Goal: Task Accomplishment & Management: Manage account settings

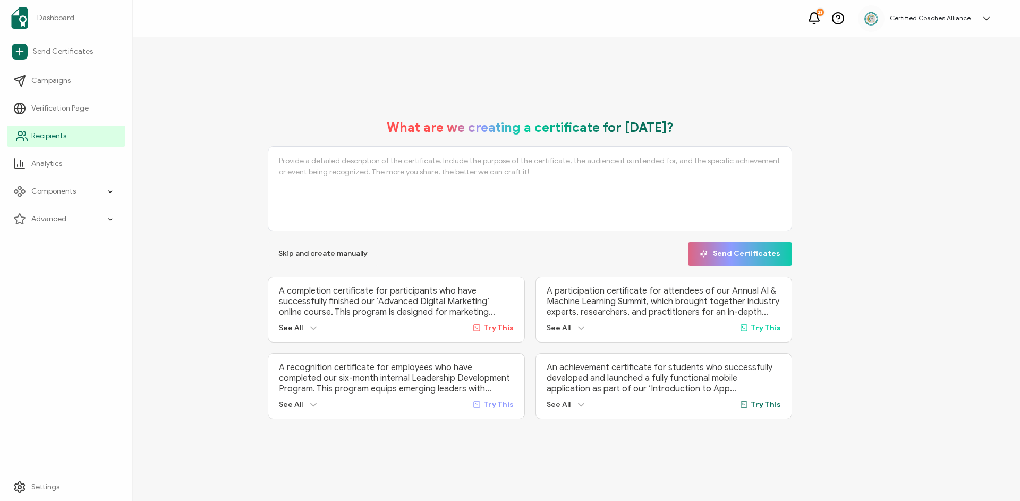
click at [33, 133] on span "Recipients" at bounding box center [48, 136] width 35 height 11
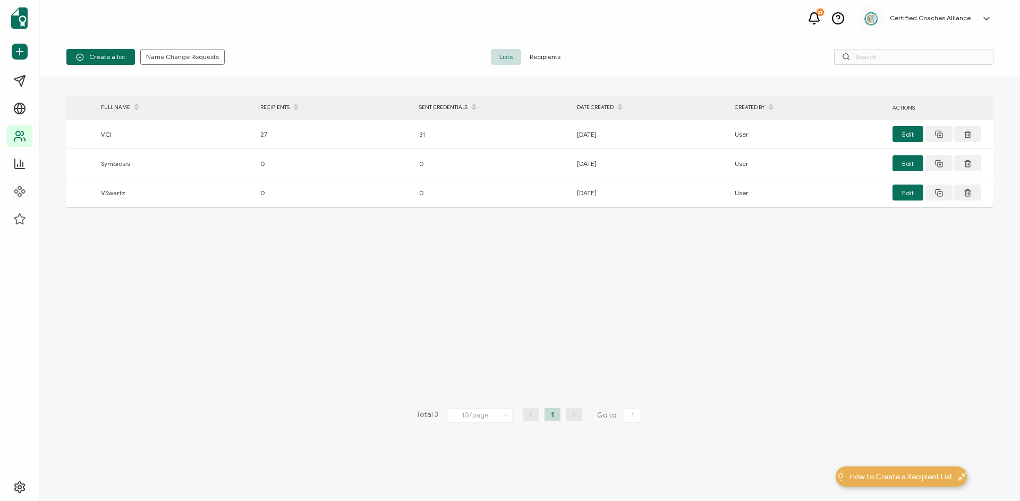
click at [549, 61] on span "Recipients" at bounding box center [545, 57] width 48 height 16
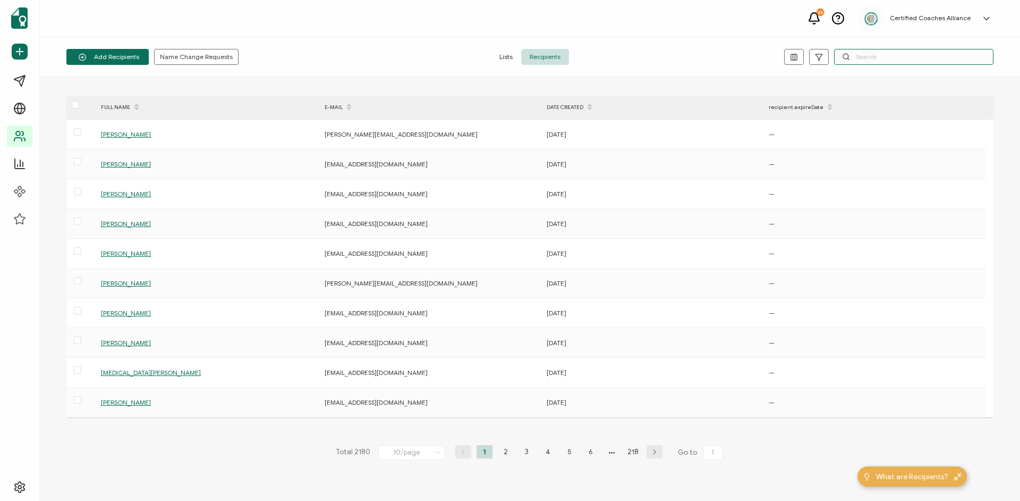
click at [912, 61] on input "text" at bounding box center [913, 57] width 159 height 16
paste input "[EMAIL_ADDRESS][DOMAIN_NAME]"
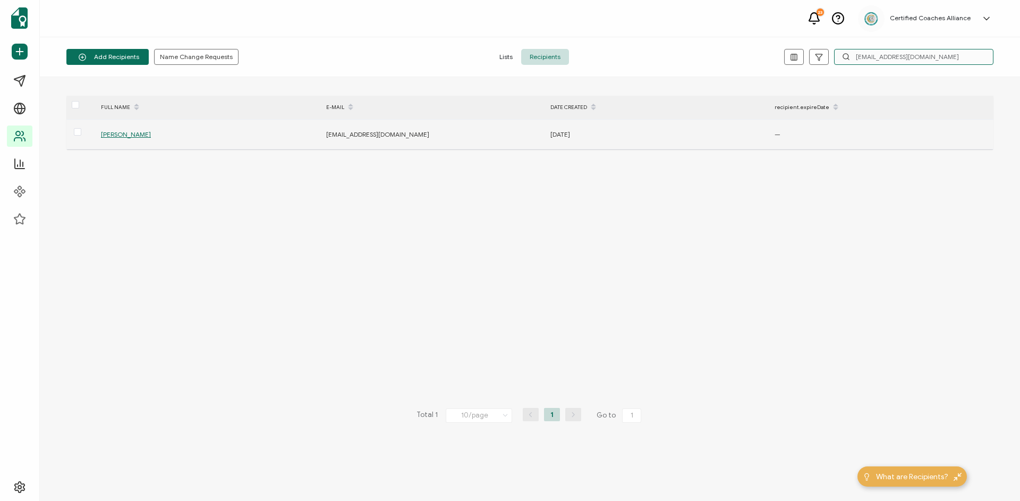
type input "[EMAIL_ADDRESS][DOMAIN_NAME]"
click at [118, 131] on span "[PERSON_NAME]" at bounding box center [126, 134] width 50 height 8
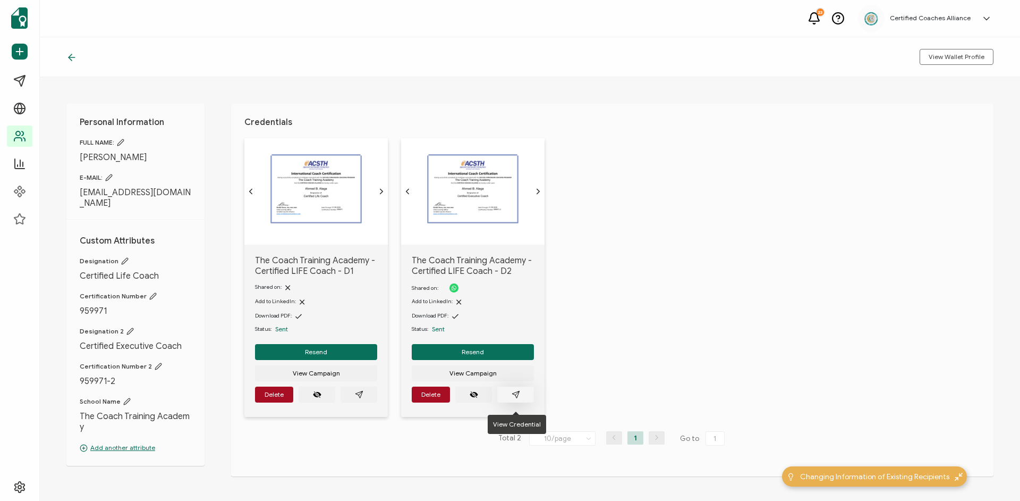
click at [515, 399] on icon "paper plane outline" at bounding box center [516, 394] width 9 height 9
click at [284, 399] on button "Delete" at bounding box center [274, 394] width 38 height 16
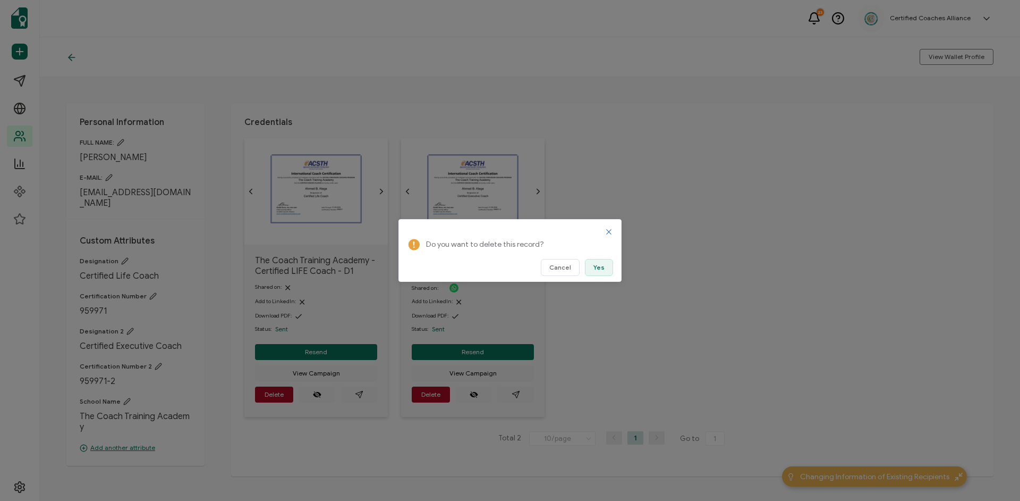
click at [600, 270] on span "Yes" at bounding box center [599, 267] width 11 height 6
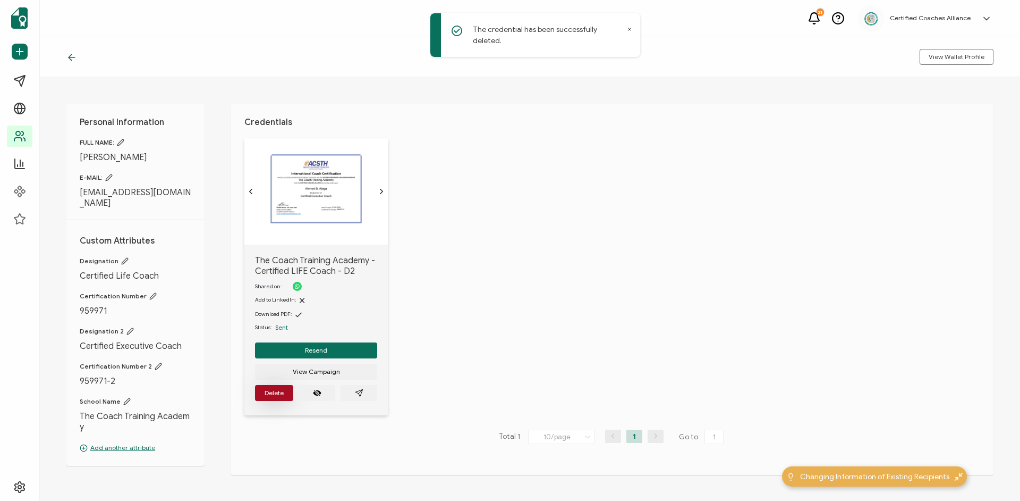
click at [282, 394] on button "Delete" at bounding box center [274, 393] width 38 height 16
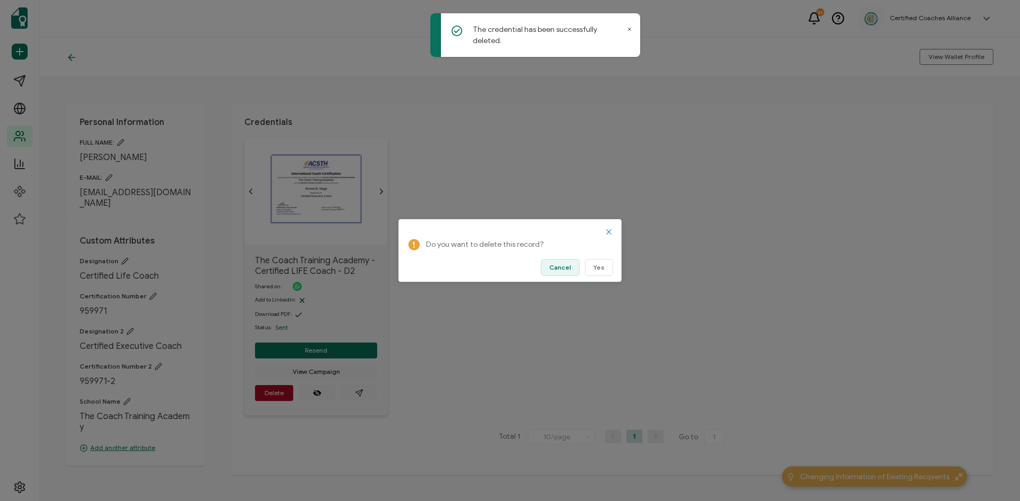
click at [568, 272] on button "Cancel" at bounding box center [560, 267] width 39 height 17
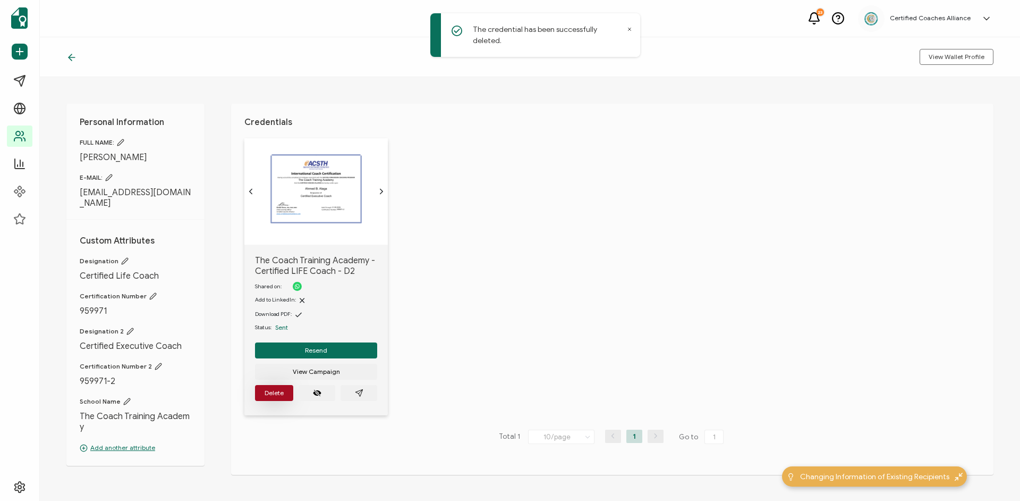
click at [278, 396] on span "Delete" at bounding box center [274, 392] width 19 height 6
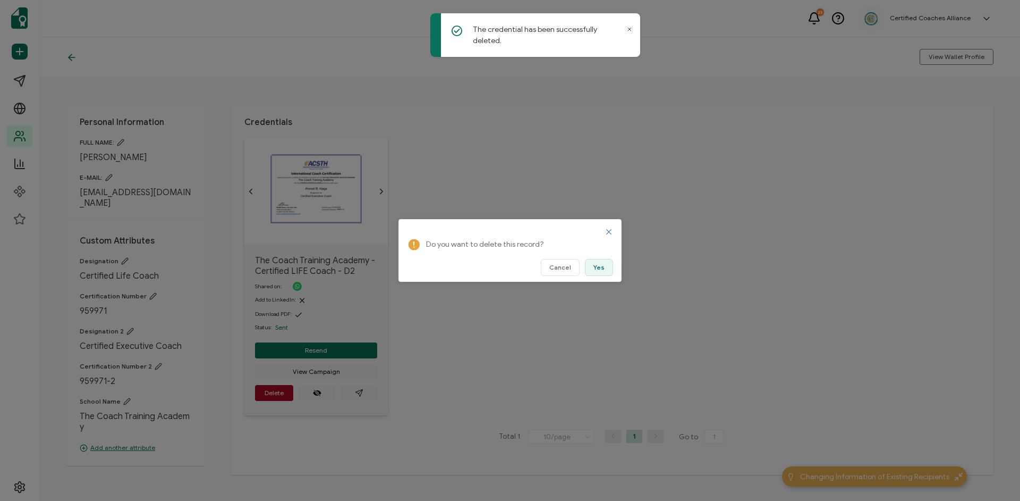
click at [603, 268] on span "Yes" at bounding box center [599, 267] width 11 height 6
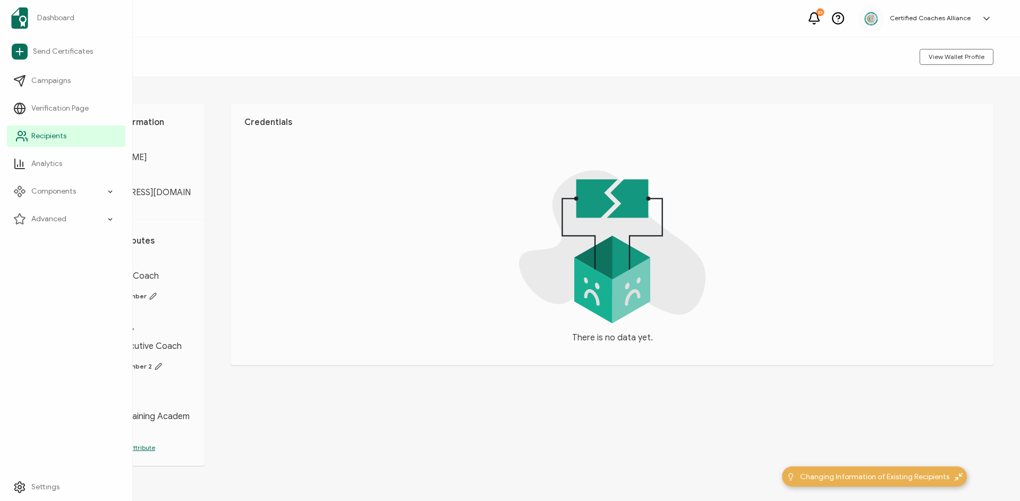
click at [35, 135] on span "Recipients" at bounding box center [48, 136] width 35 height 11
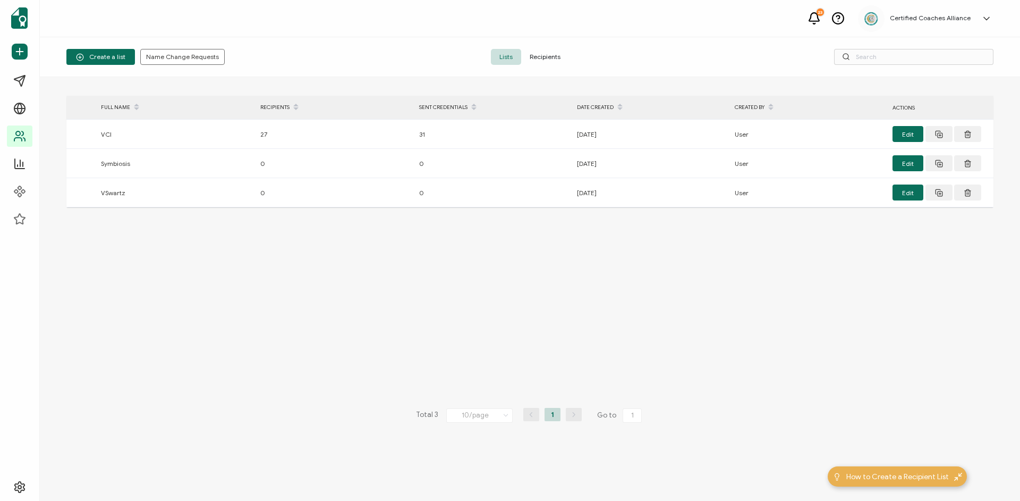
click at [552, 50] on span "Recipients" at bounding box center [545, 57] width 48 height 16
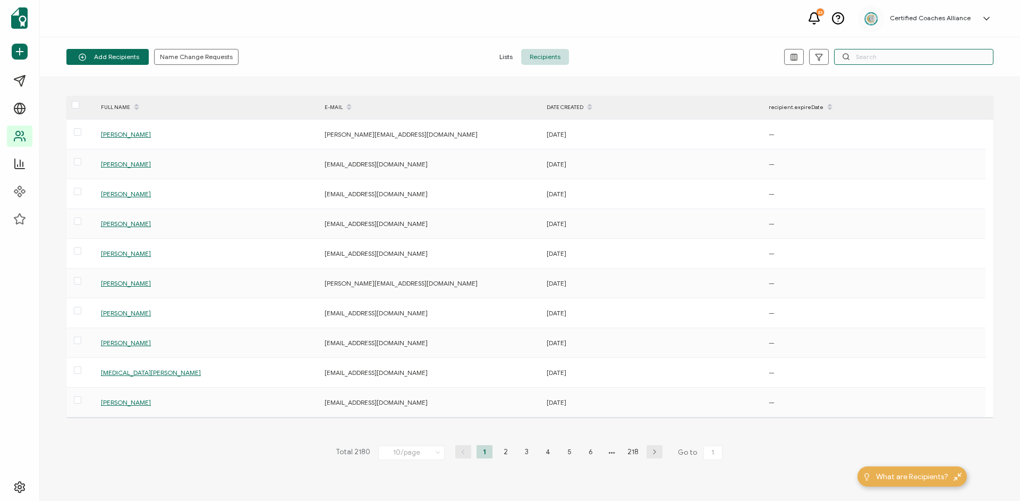
click at [895, 57] on input "text" at bounding box center [913, 57] width 159 height 16
paste input "[EMAIL_ADDRESS][DOMAIN_NAME]"
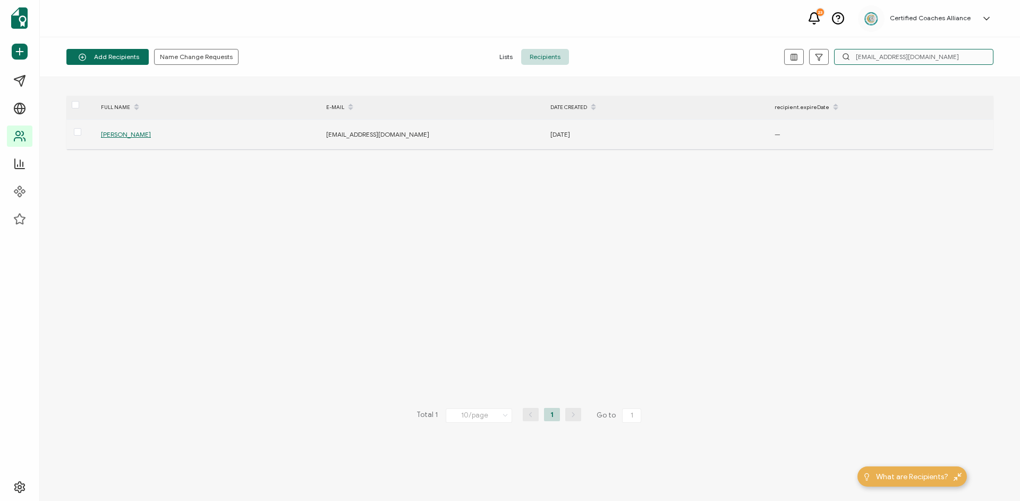
type input "[EMAIL_ADDRESS][DOMAIN_NAME]"
click at [117, 134] on span "[PERSON_NAME]" at bounding box center [126, 134] width 50 height 8
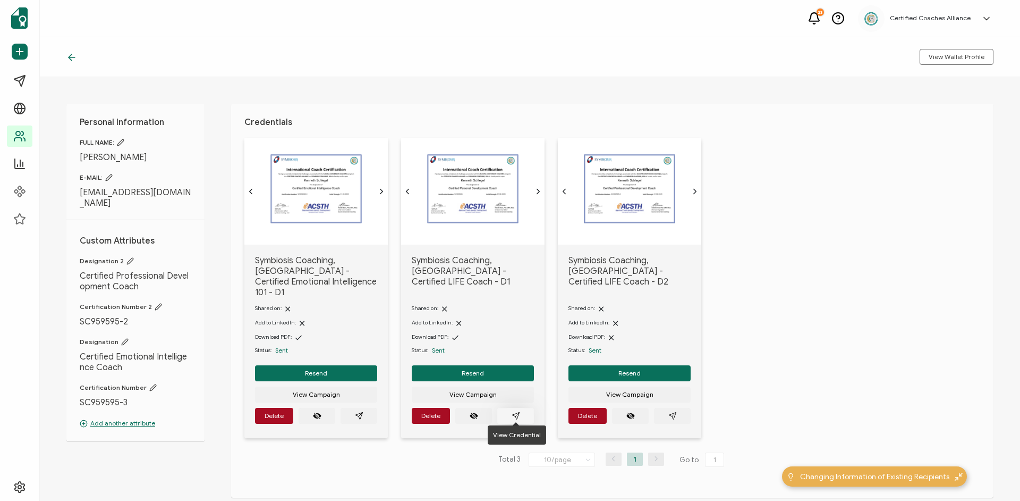
click at [520, 412] on button "button" at bounding box center [515, 416] width 37 height 16
click at [678, 409] on button "button" at bounding box center [672, 416] width 37 height 16
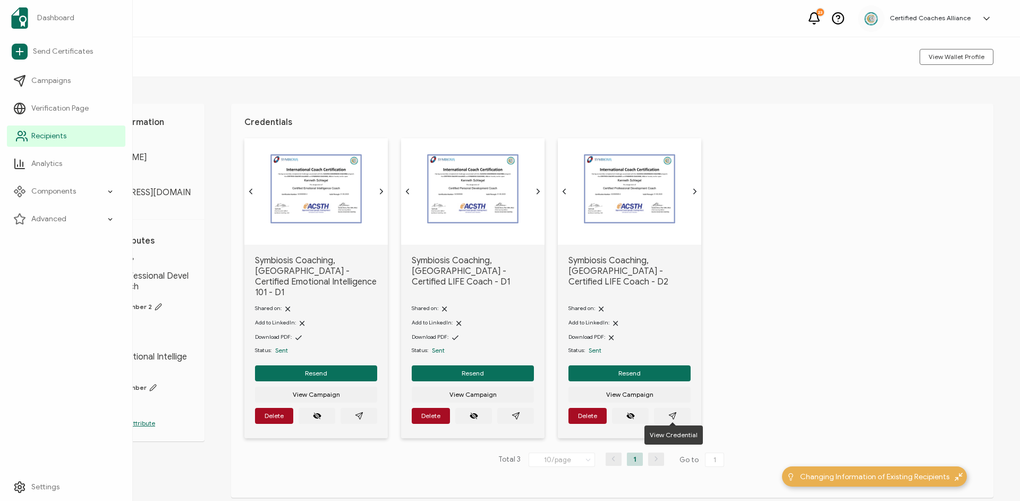
click at [56, 137] on span "Recipients" at bounding box center [48, 136] width 35 height 11
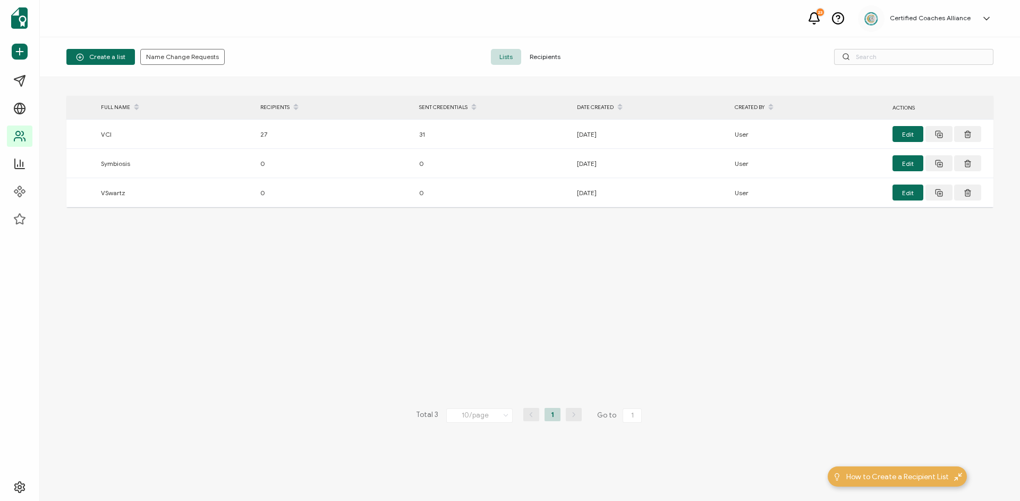
click at [563, 57] on span "Recipients" at bounding box center [545, 57] width 48 height 16
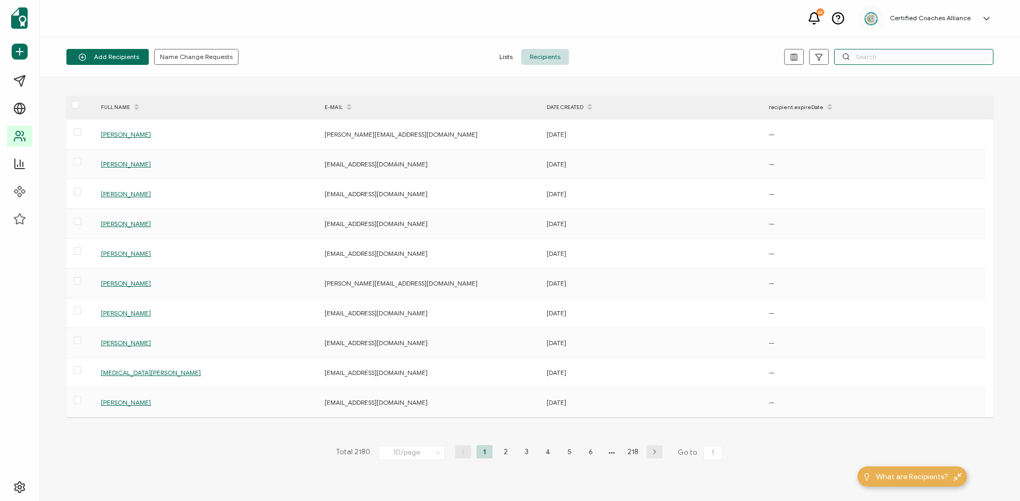
click at [865, 52] on input "text" at bounding box center [913, 57] width 159 height 16
paste input "[PERSON_NAME][EMAIL_ADDRESS][DOMAIN_NAME]"
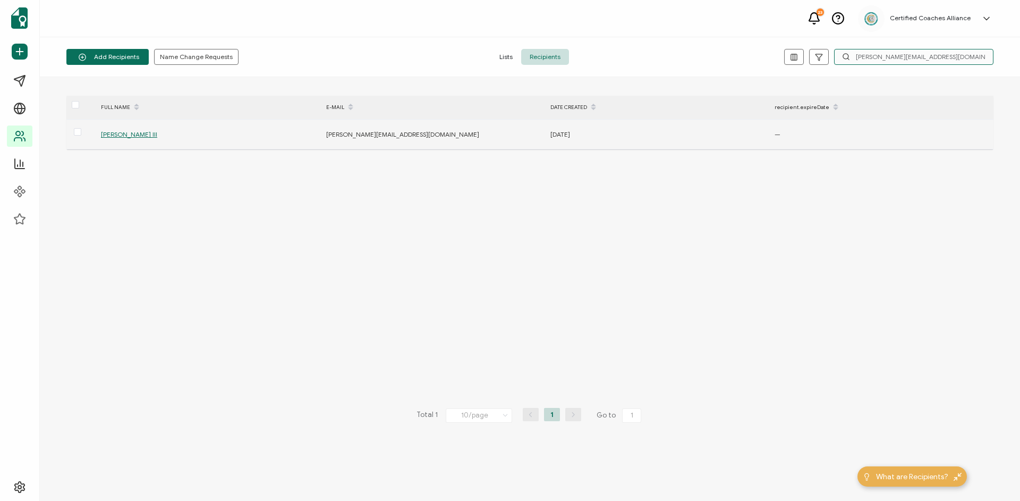
type input "[PERSON_NAME][EMAIL_ADDRESS][DOMAIN_NAME]"
click at [126, 137] on span "[PERSON_NAME] III" at bounding box center [129, 134] width 56 height 8
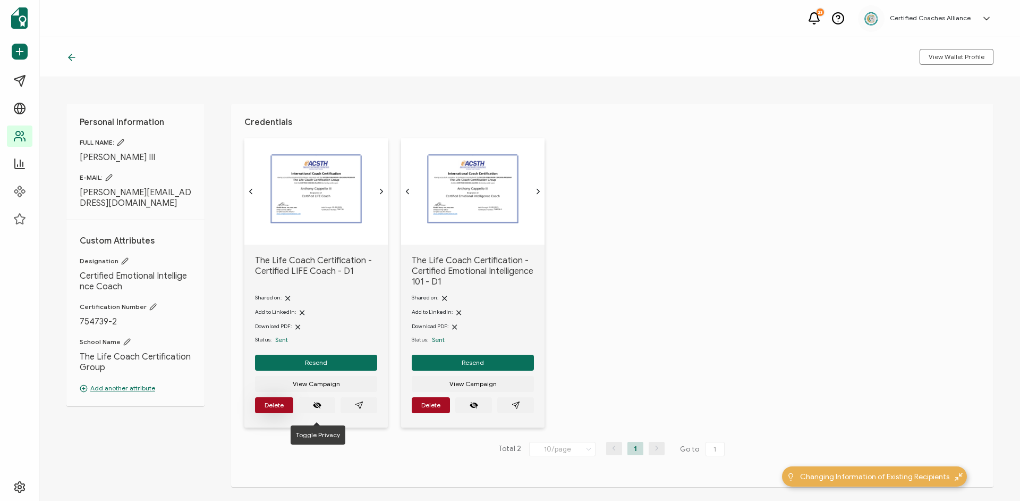
click at [284, 409] on button "Delete" at bounding box center [274, 405] width 38 height 16
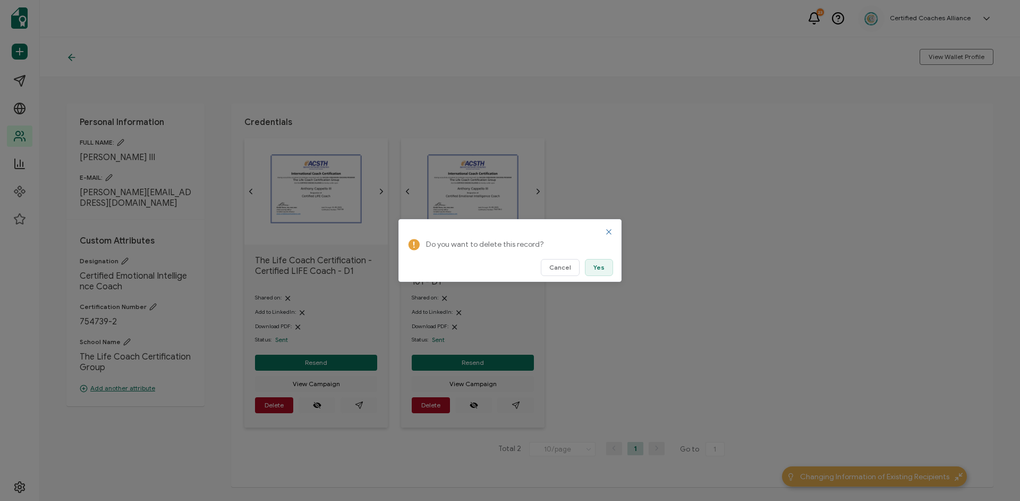
click at [604, 268] on span "Yes" at bounding box center [599, 267] width 11 height 6
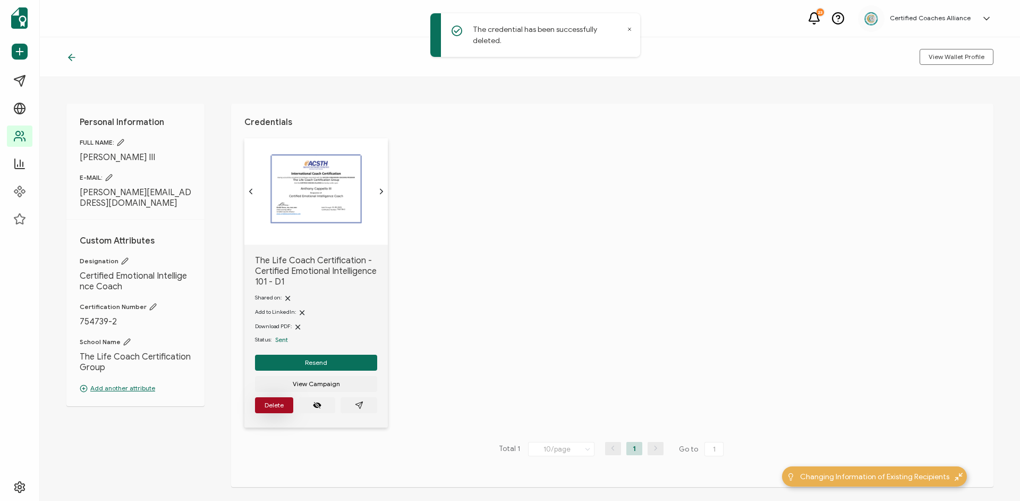
click at [269, 408] on span "Delete" at bounding box center [274, 405] width 19 height 6
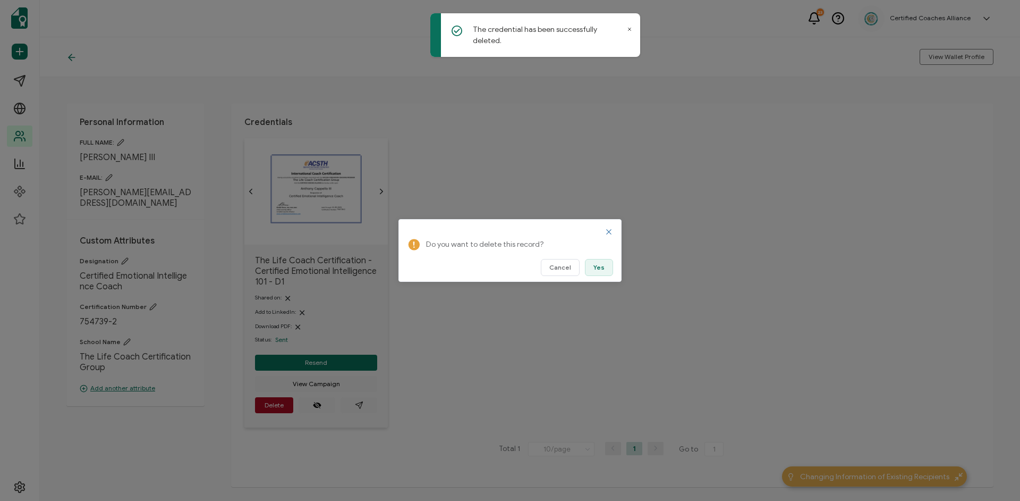
click at [597, 269] on span "Yes" at bounding box center [599, 267] width 11 height 6
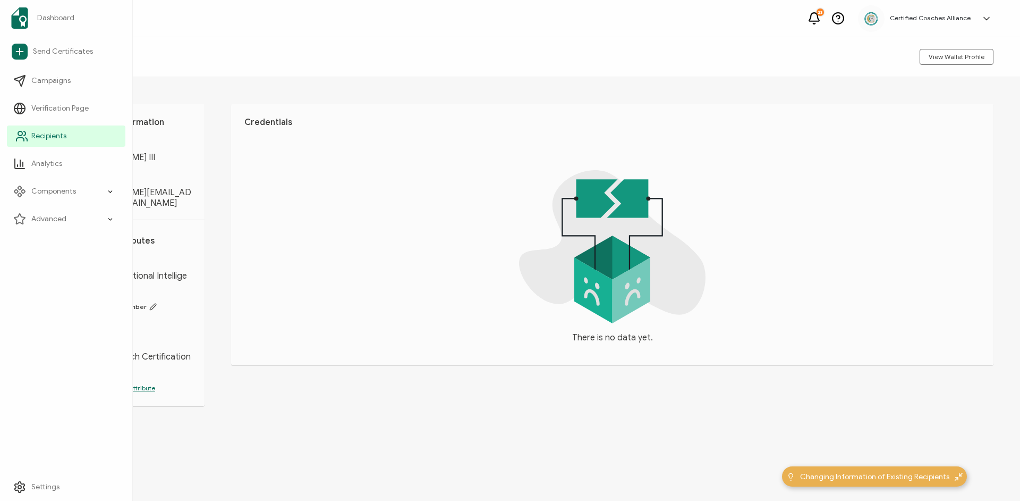
click at [54, 138] on span "Recipients" at bounding box center [48, 136] width 35 height 11
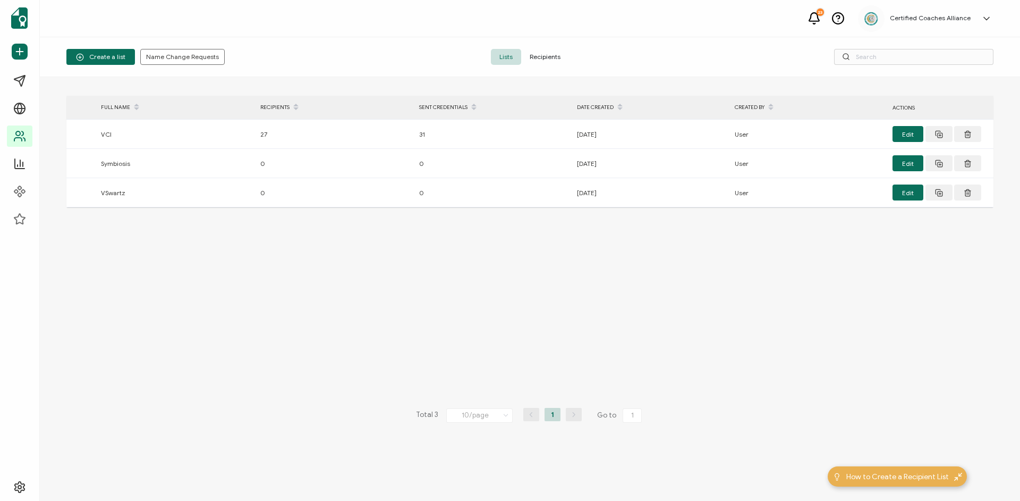
click at [562, 58] on span "Recipients" at bounding box center [545, 57] width 48 height 16
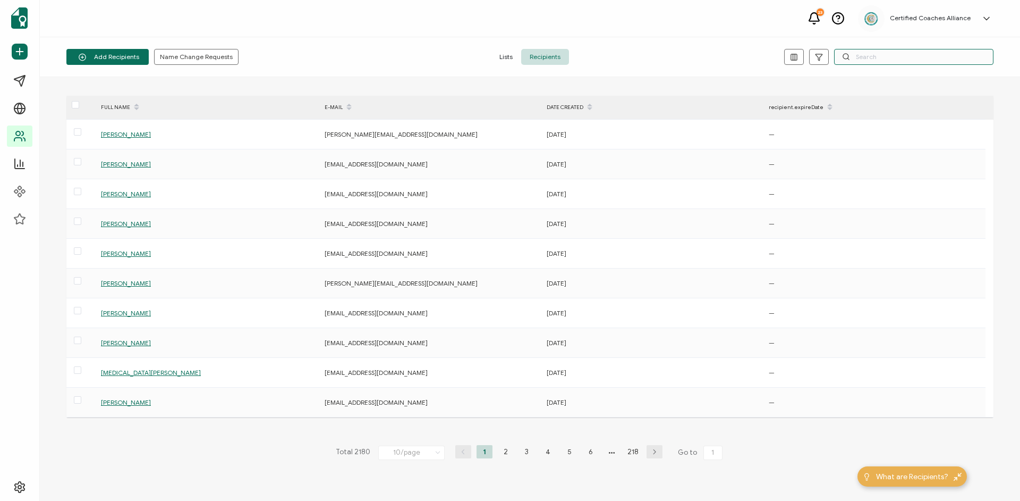
click at [907, 57] on input "text" at bounding box center [913, 57] width 159 height 16
paste input "[EMAIL_ADDRESS][DOMAIN_NAME]"
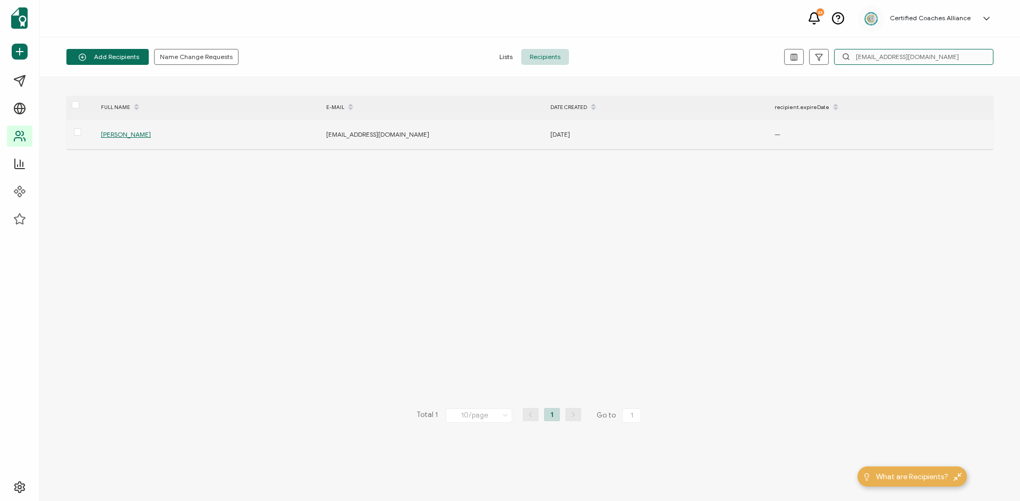
type input "[EMAIL_ADDRESS][DOMAIN_NAME]"
click at [118, 134] on span "[PERSON_NAME]" at bounding box center [126, 134] width 50 height 8
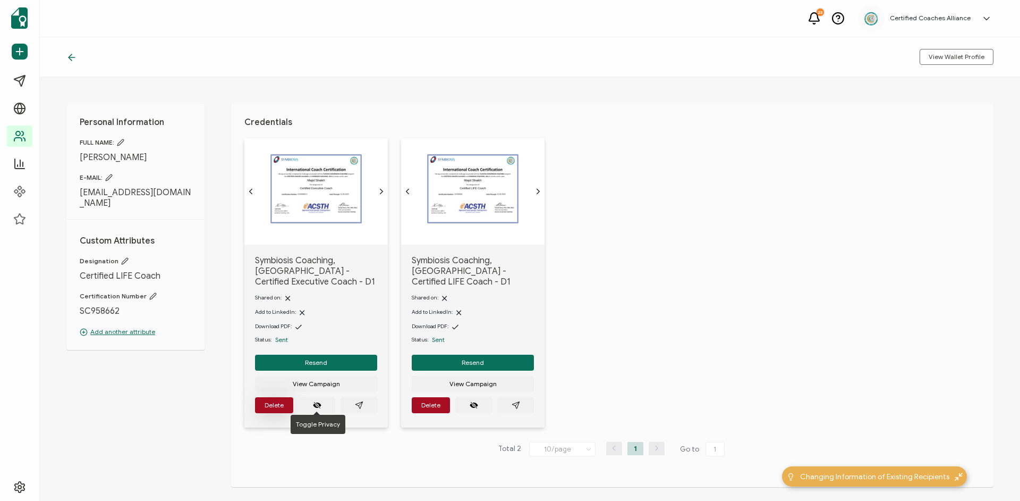
click at [273, 402] on span "Delete" at bounding box center [274, 405] width 19 height 6
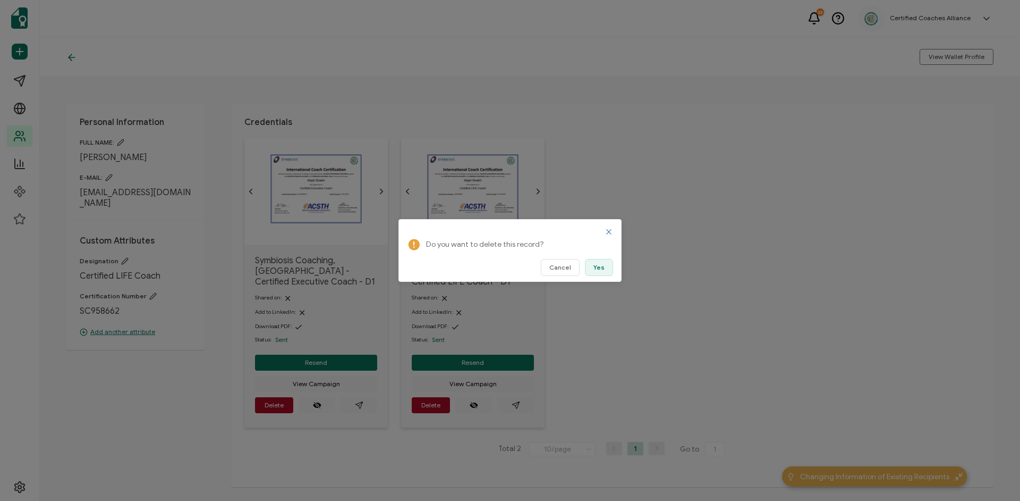
click at [602, 273] on button "Yes" at bounding box center [599, 267] width 28 height 17
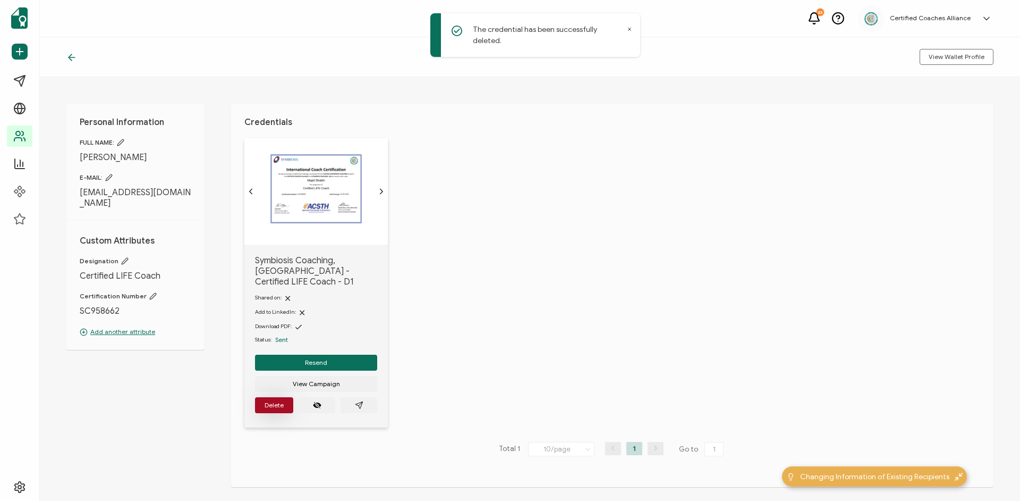
click at [265, 406] on button "Delete" at bounding box center [274, 405] width 38 height 16
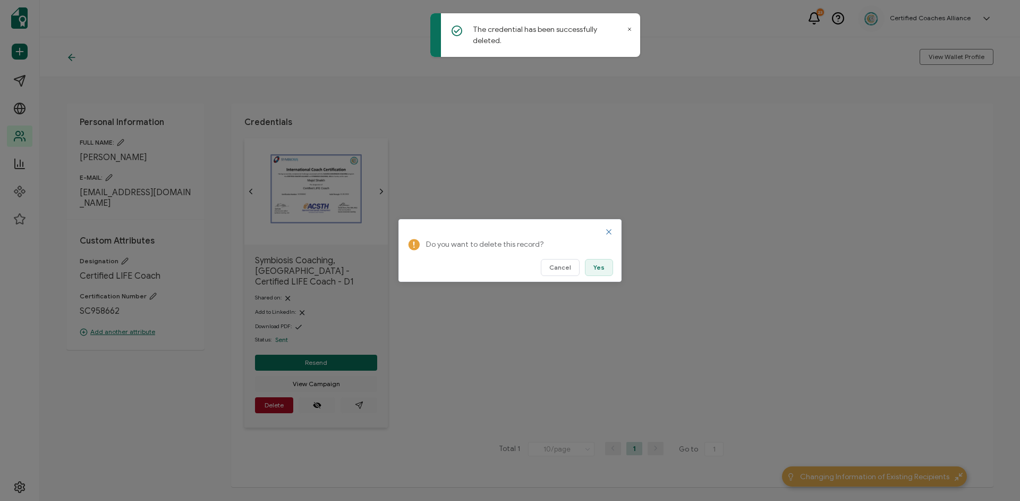
click at [599, 264] on span "Yes" at bounding box center [599, 267] width 11 height 6
